Goal: Task Accomplishment & Management: Manage account settings

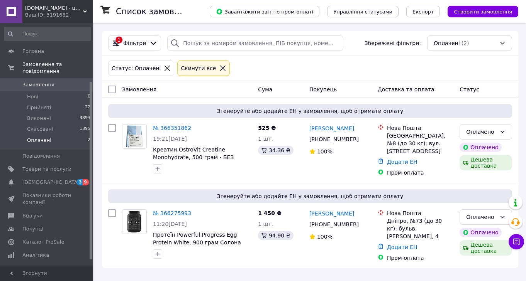
scroll to position [80, 0]
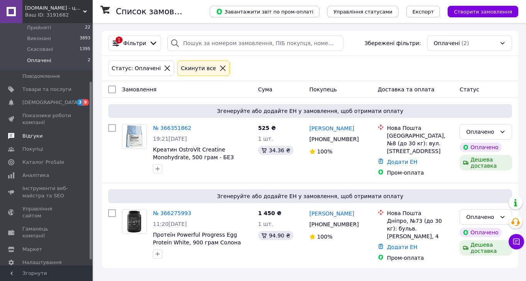
click at [35, 135] on span "Відгуки" at bounding box center [32, 136] width 20 height 7
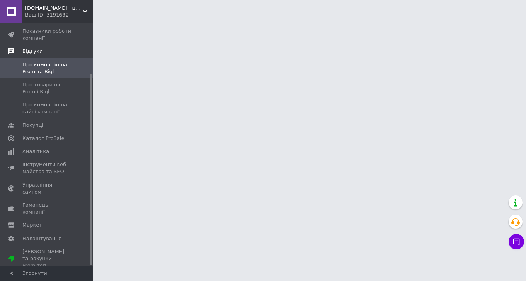
scroll to position [64, 0]
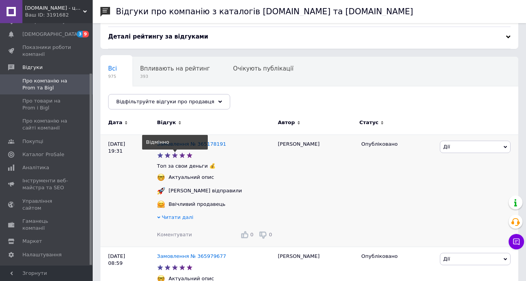
scroll to position [29, 0]
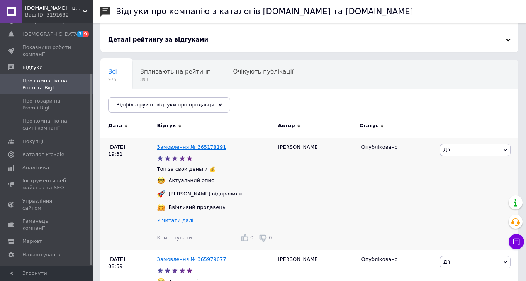
click at [174, 146] on link "Замовлення № 365178191" at bounding box center [191, 147] width 69 height 6
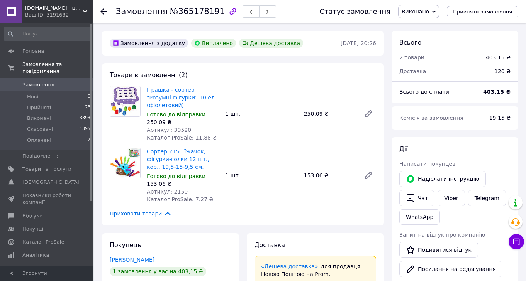
scroll to position [79, 0]
click at [103, 10] on icon at bounding box center [103, 11] width 6 height 6
click at [26, 216] on span "Відгуки" at bounding box center [32, 216] width 20 height 7
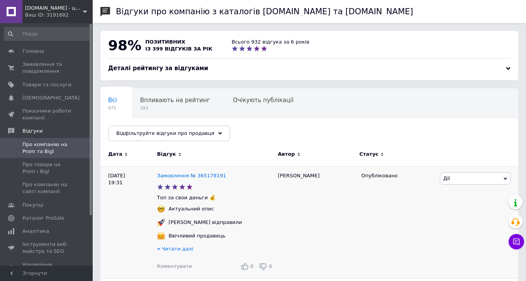
click at [165, 179] on div "Замовлення № 365178191" at bounding box center [192, 176] width 72 height 10
click at [165, 178] on link "Замовлення № 365178191" at bounding box center [191, 176] width 69 height 6
click at [35, 66] on span "Замовлення та повідомлення" at bounding box center [46, 68] width 49 height 14
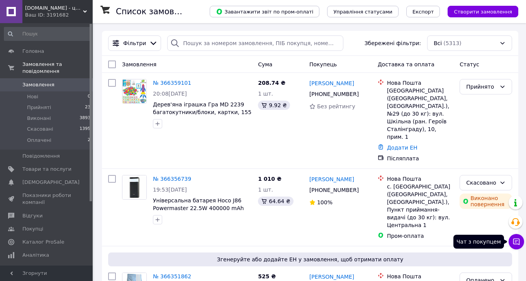
click at [522, 242] on button "Чат з покупцем" at bounding box center [515, 241] width 15 height 15
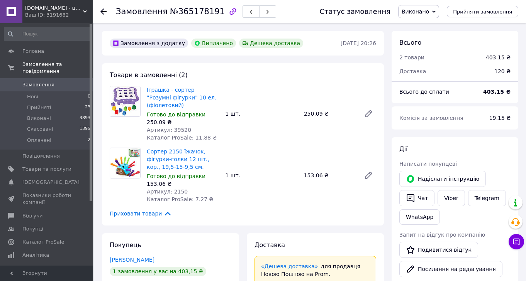
scroll to position [79, 0]
click at [101, 11] on use at bounding box center [103, 11] width 6 height 6
